Goal: Navigation & Orientation: Go to known website

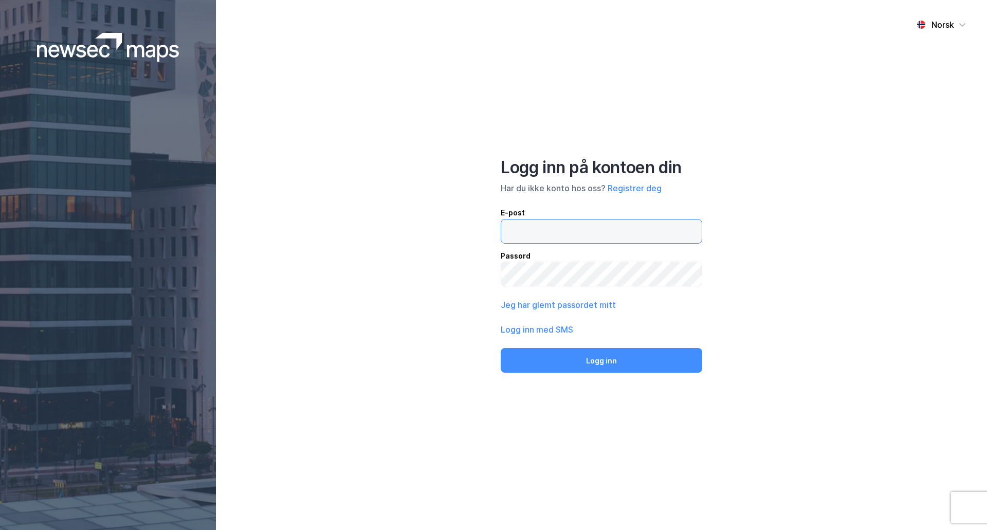
click at [607, 228] on input "email" at bounding box center [601, 232] width 201 height 24
click at [605, 230] on input "[EMAIL_ADDRESS][DOMAIN_NAME]" at bounding box center [601, 232] width 201 height 24
type input "[EMAIL_ADDRESS][DOMAIN_NAME]"
click at [501, 348] on button "Logg inn" at bounding box center [602, 360] width 202 height 25
